Goal: Navigation & Orientation: Find specific page/section

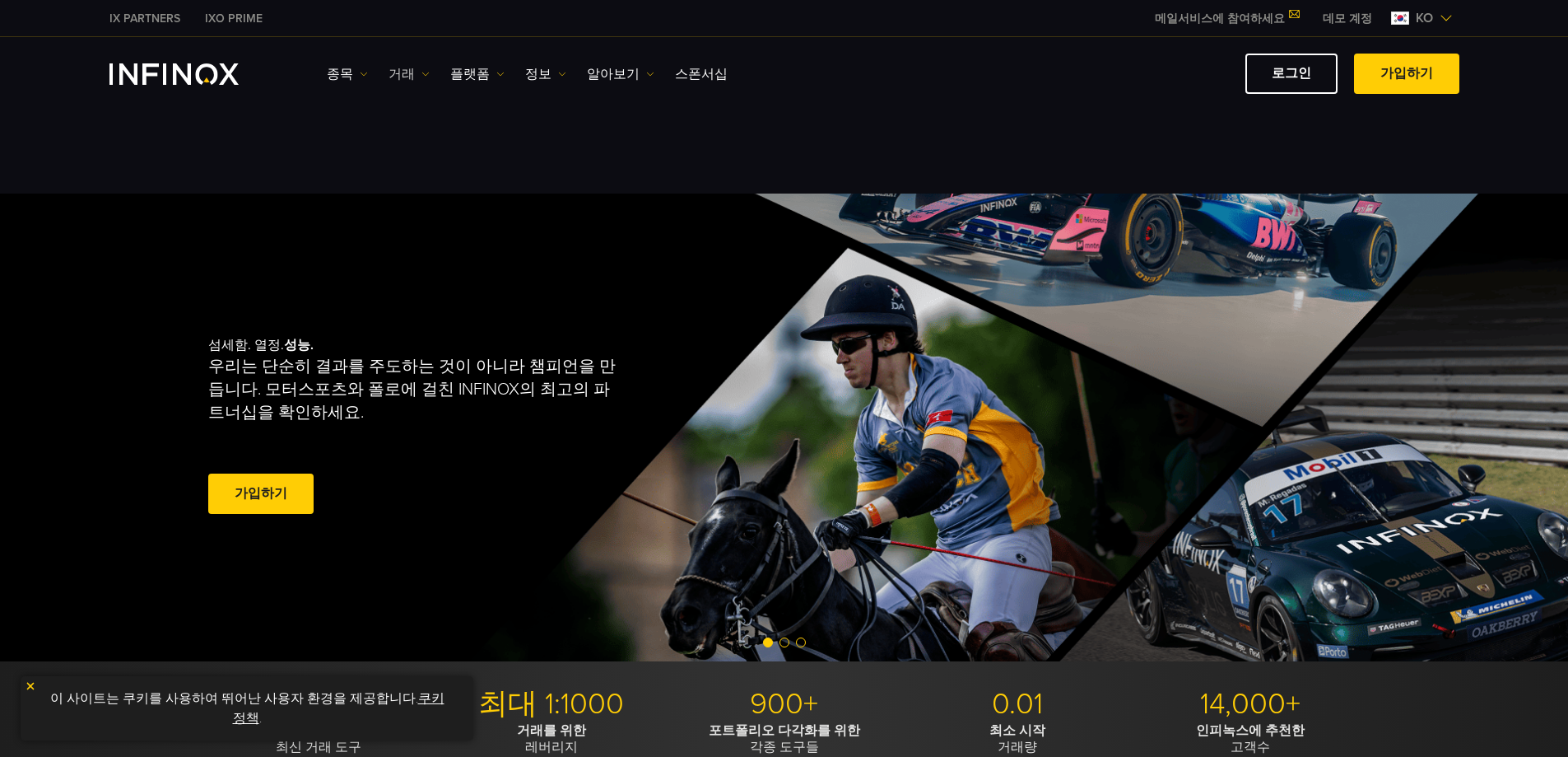
click at [415, 77] on link "거래" at bounding box center [409, 74] width 41 height 20
click at [461, 72] on link "플랫폼" at bounding box center [478, 74] width 54 height 20
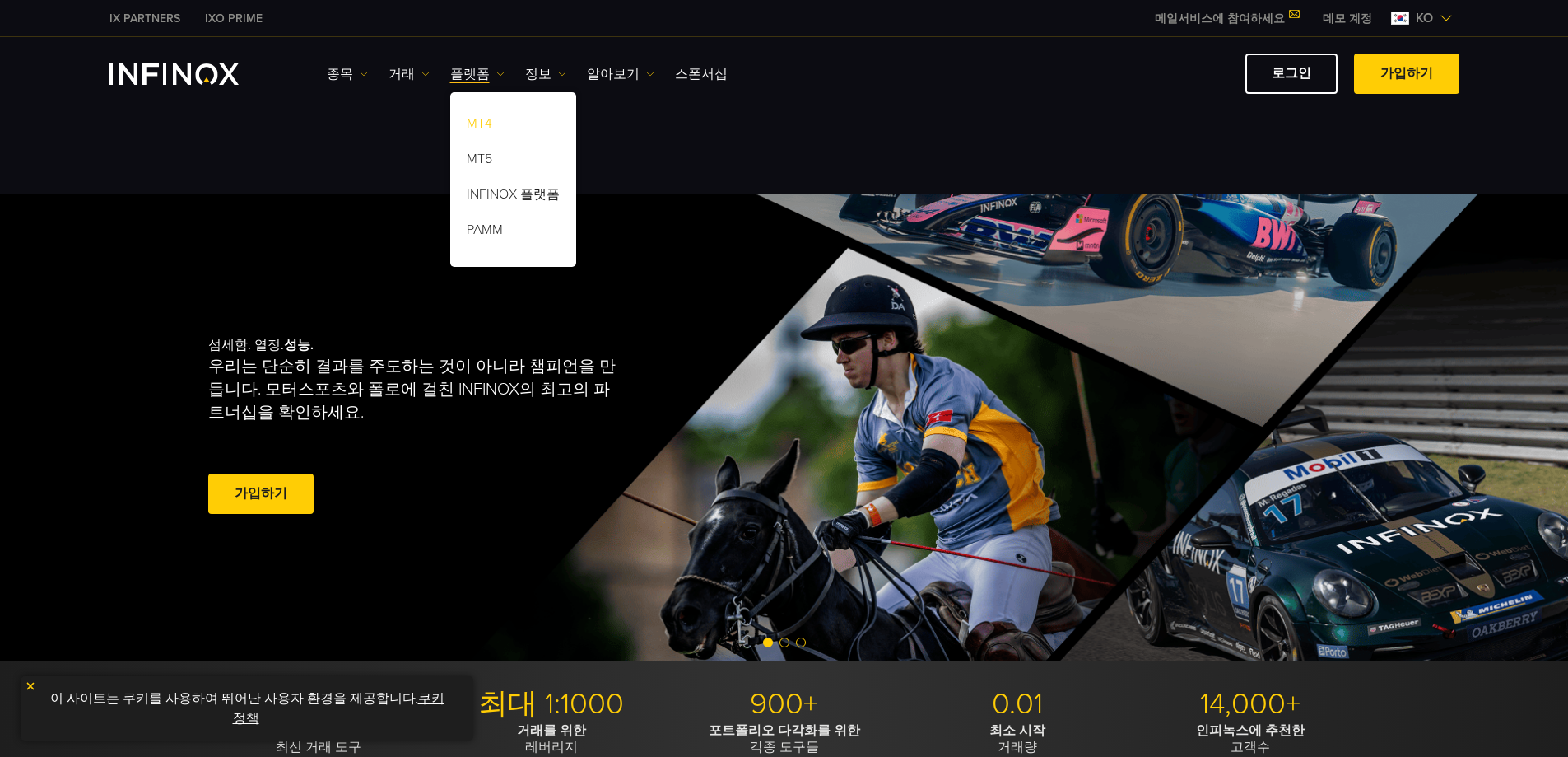
click at [493, 130] on link "MT4" at bounding box center [513, 126] width 126 height 36
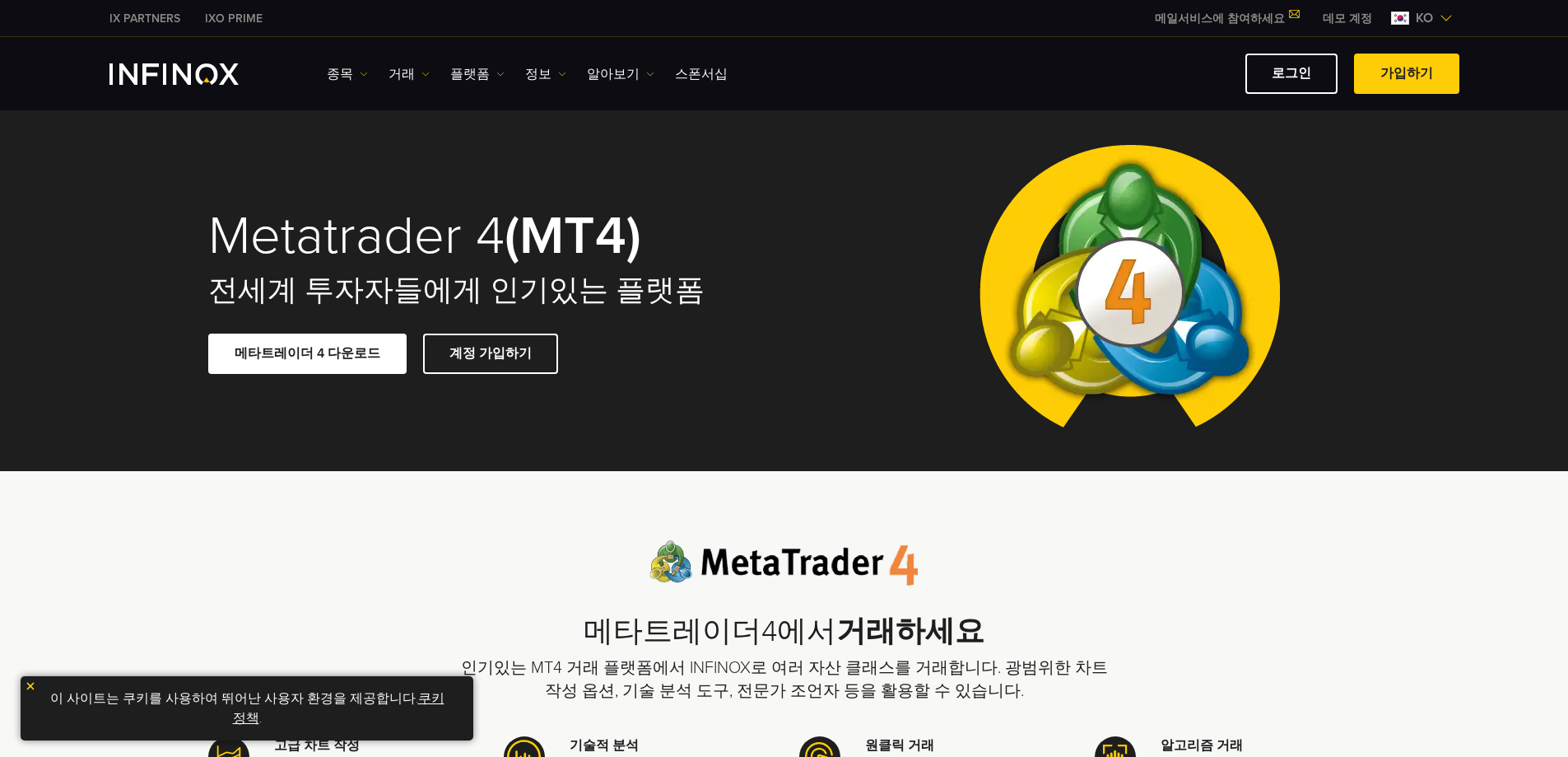
click at [307, 353] on span at bounding box center [307, 353] width 0 height 0
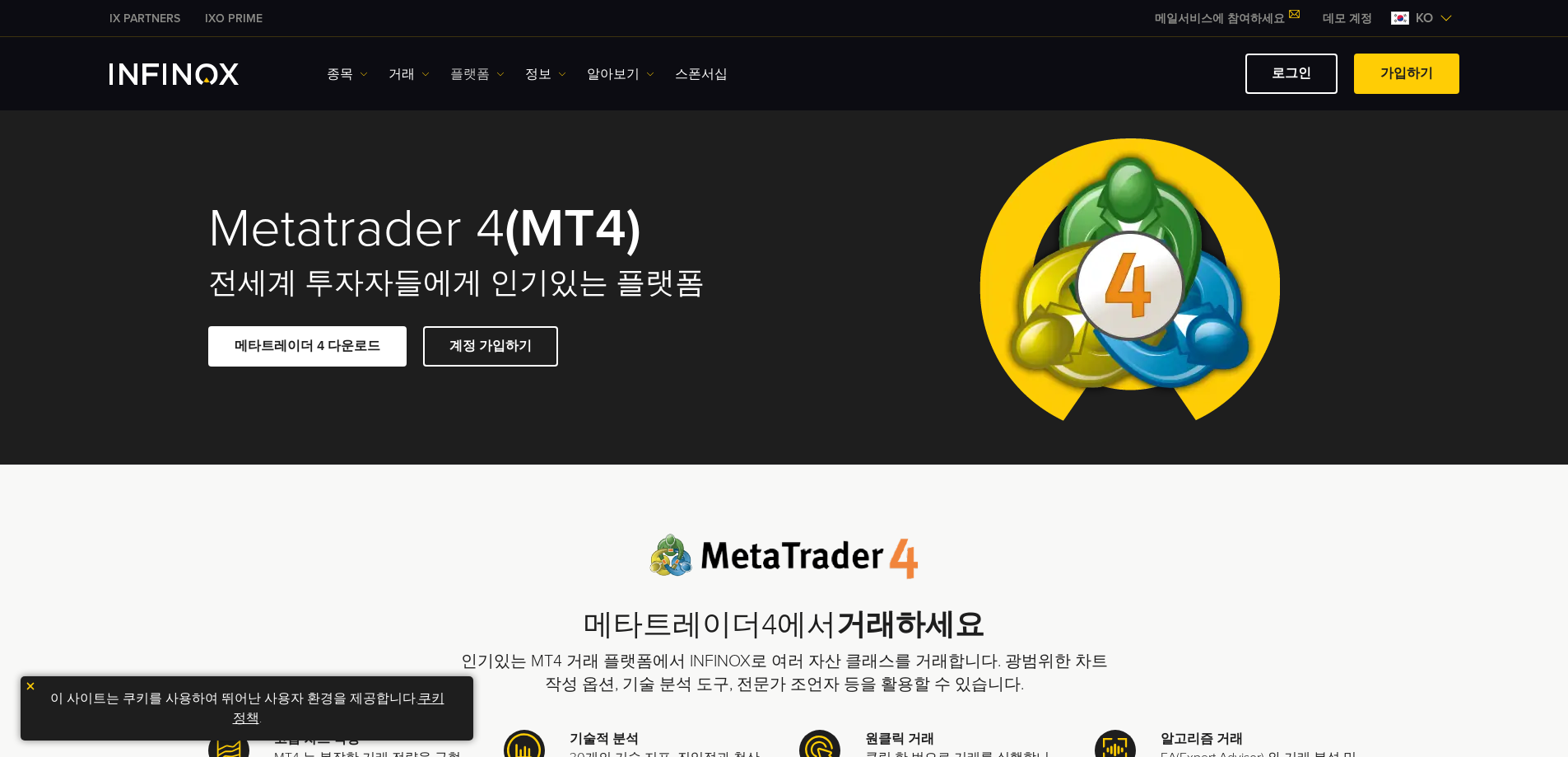
click at [467, 67] on link "플랫폼" at bounding box center [478, 74] width 54 height 20
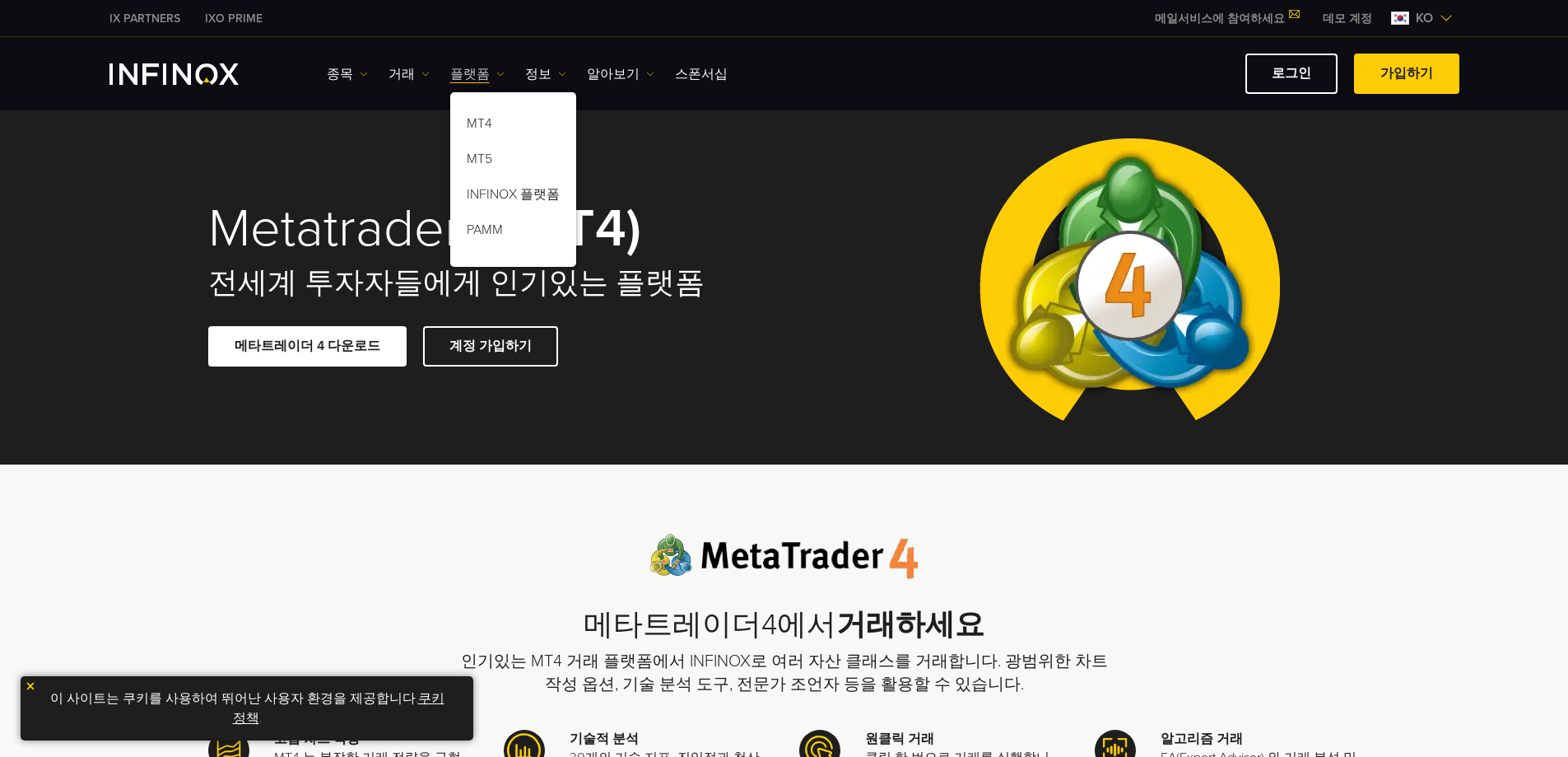
click at [467, 70] on link "플랫폼" at bounding box center [478, 74] width 54 height 20
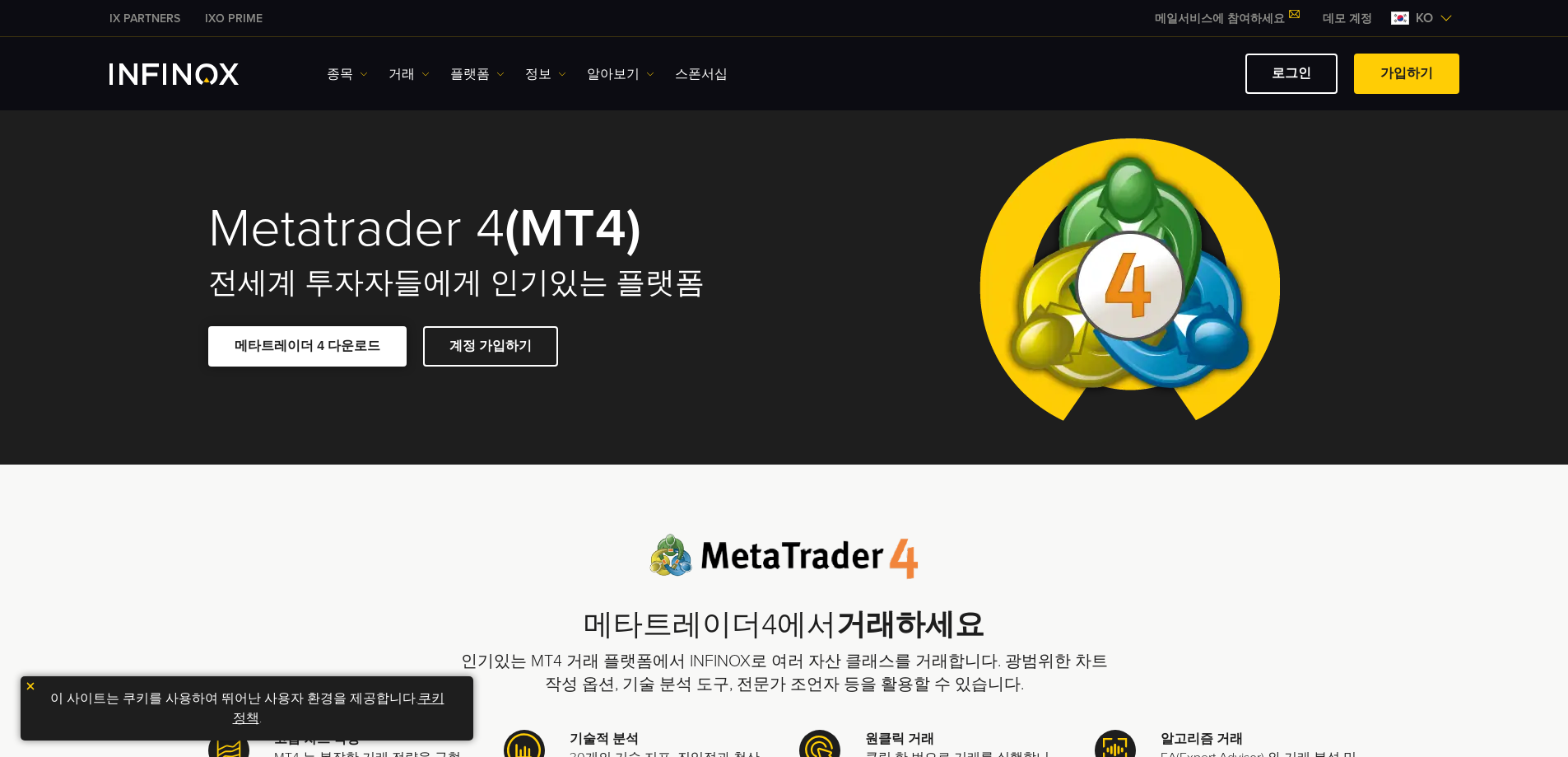
click at [307, 347] on span at bounding box center [307, 347] width 0 height 0
